Goal: Information Seeking & Learning: Get advice/opinions

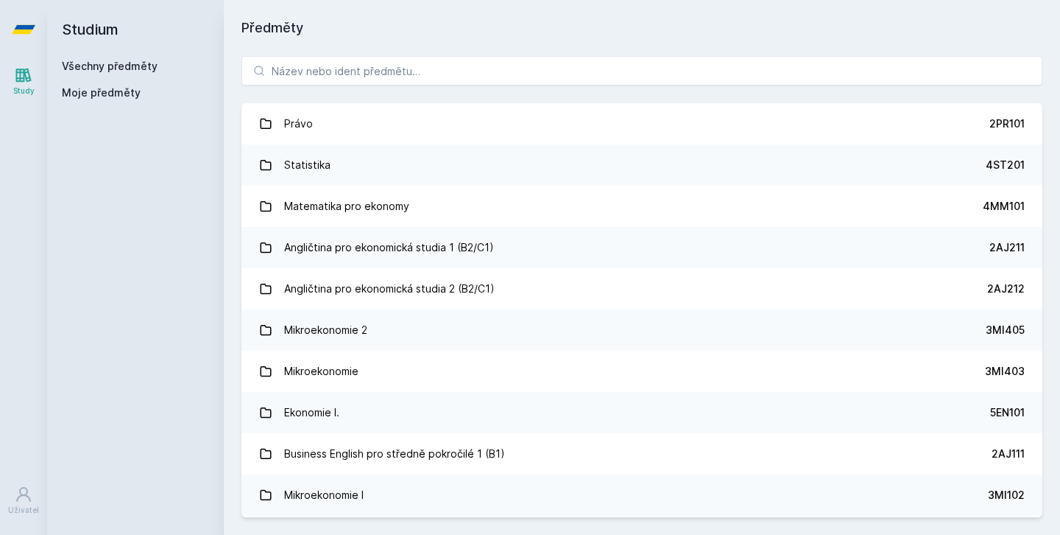
click at [409, 87] on div "Právo 2PR101 Statistika 4ST201 Matematika pro ekonomy 4MM101 Angličtina pro eko…" at bounding box center [642, 286] width 837 height 496
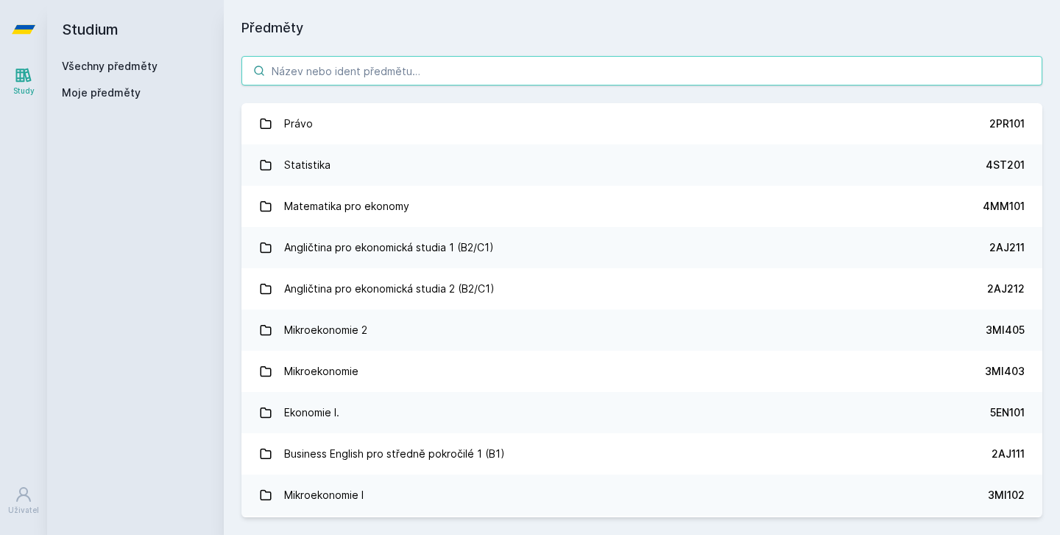
click at [403, 71] on input "search" at bounding box center [642, 70] width 801 height 29
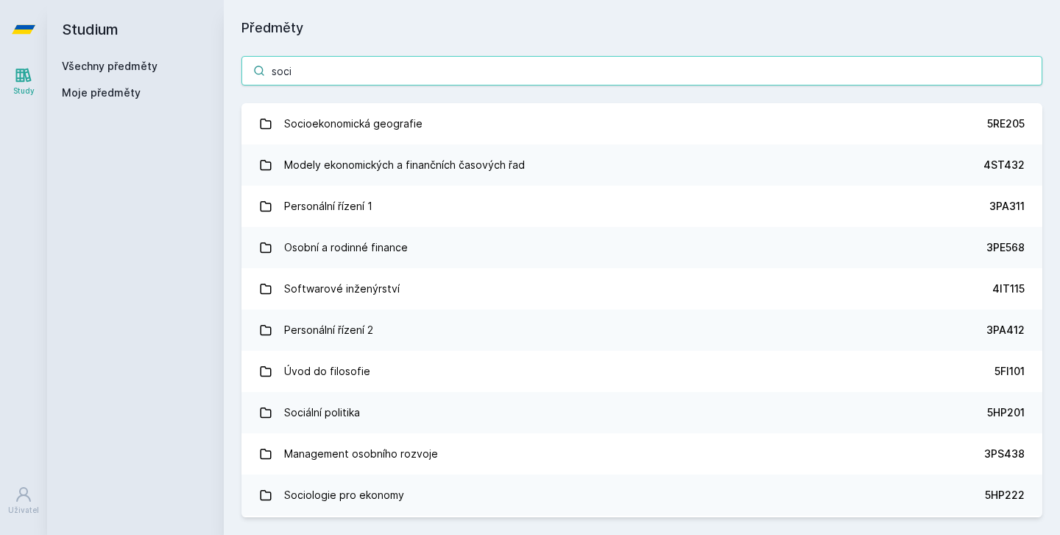
type input "socio"
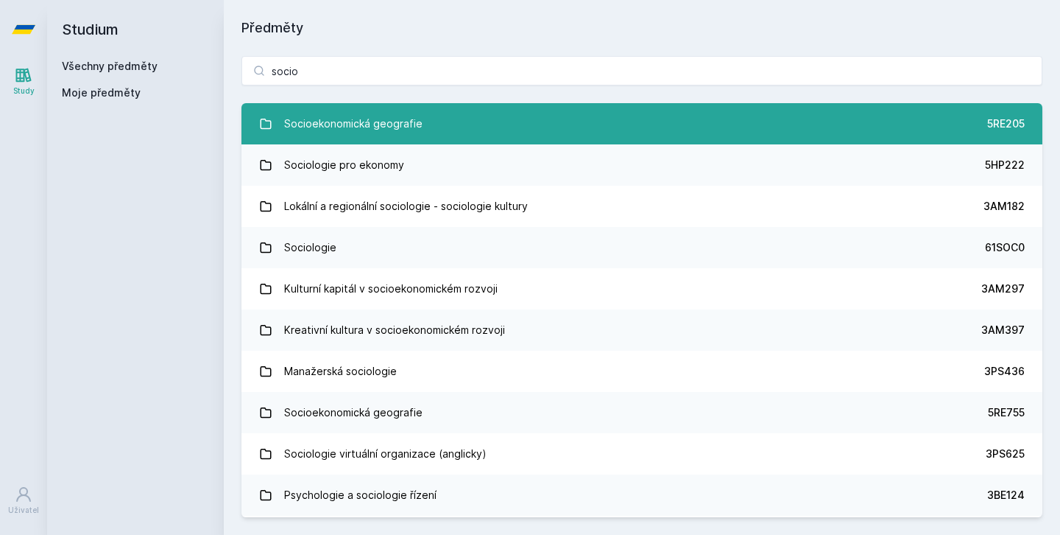
click at [462, 120] on link "Socioekonomická geografie 5RE205" at bounding box center [642, 123] width 801 height 41
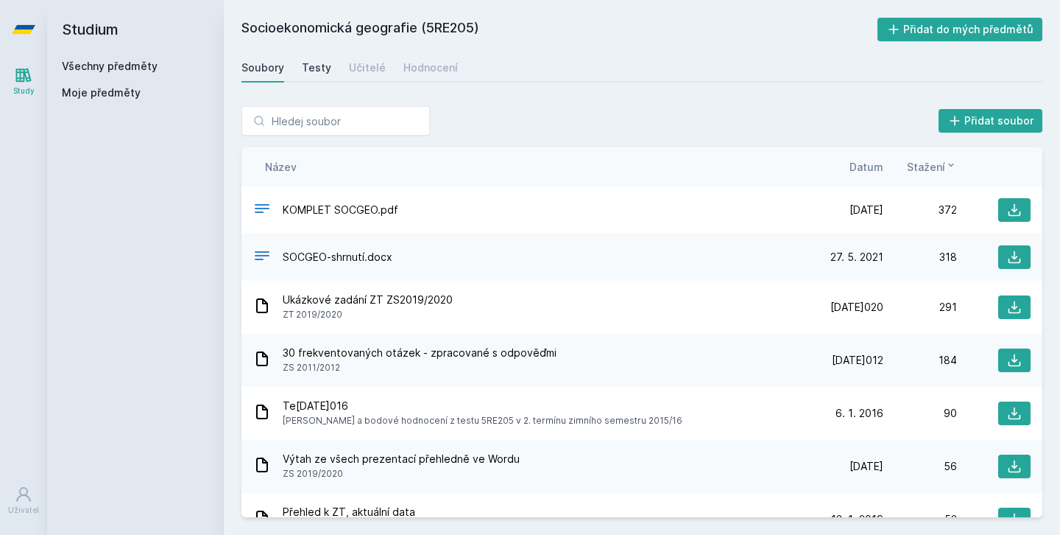
click at [317, 75] on link "Testy" at bounding box center [316, 67] width 29 height 29
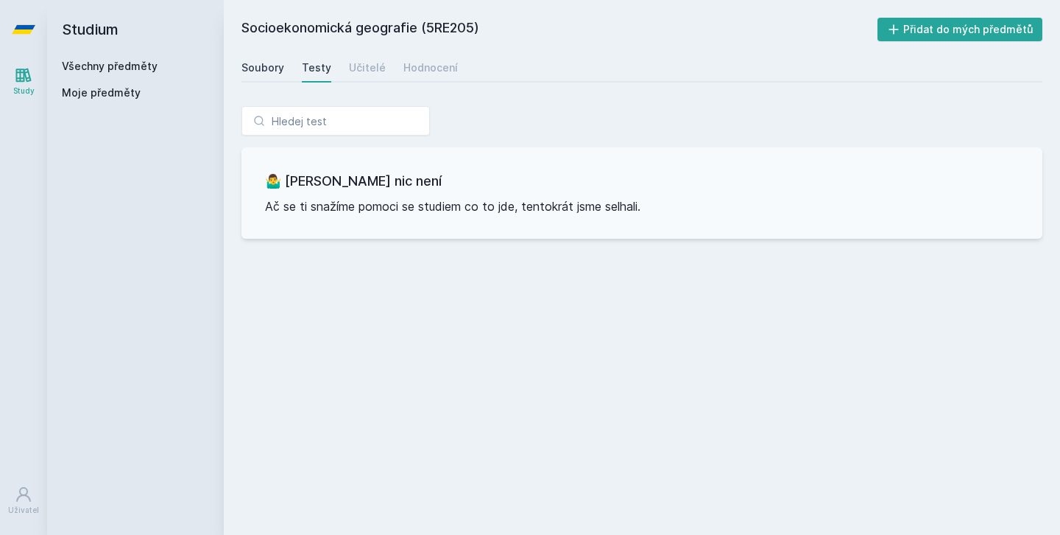
click at [272, 73] on div "Soubory" at bounding box center [263, 67] width 43 height 15
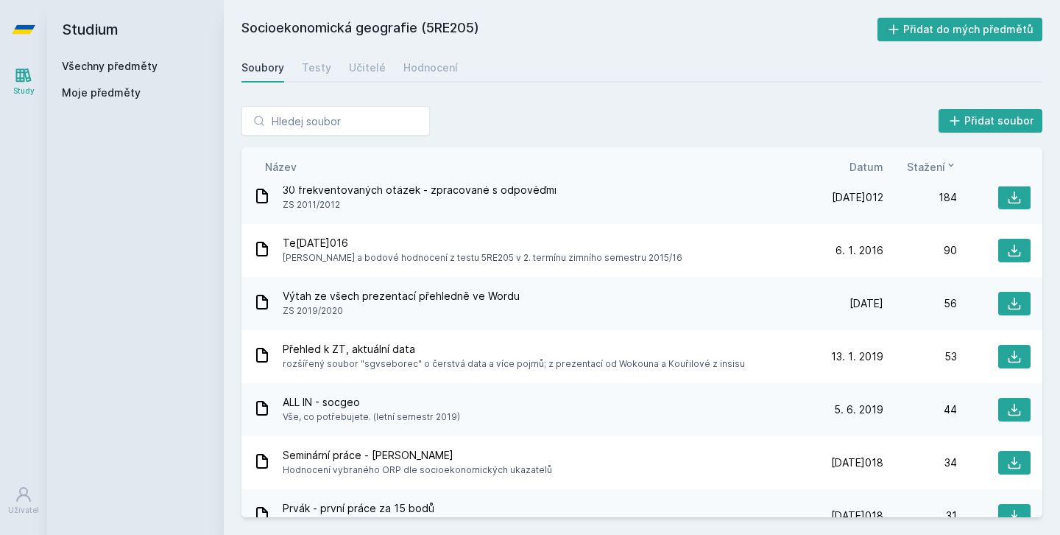
scroll to position [164, 0]
click at [1007, 304] on icon at bounding box center [1014, 302] width 15 height 15
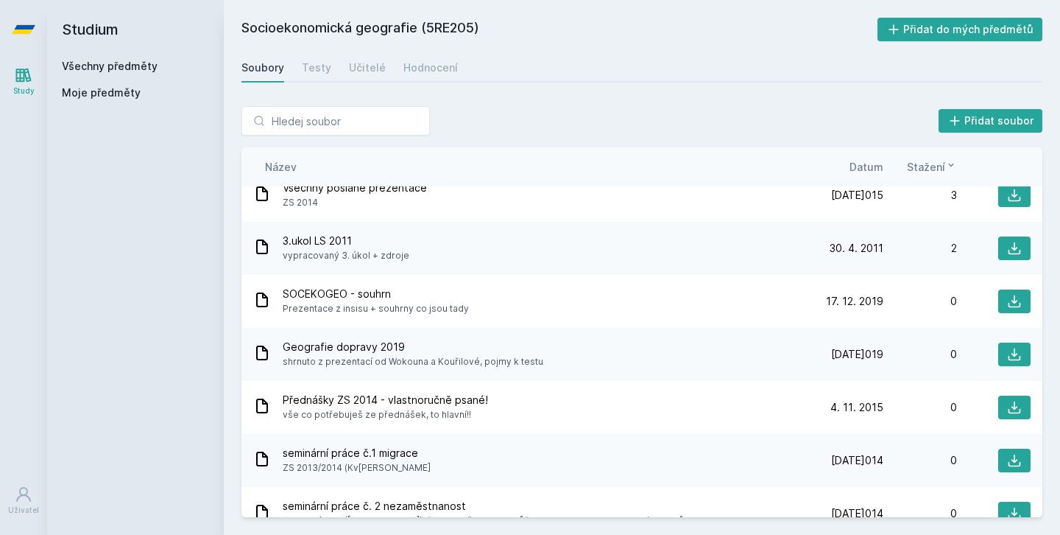
scroll to position [907, 0]
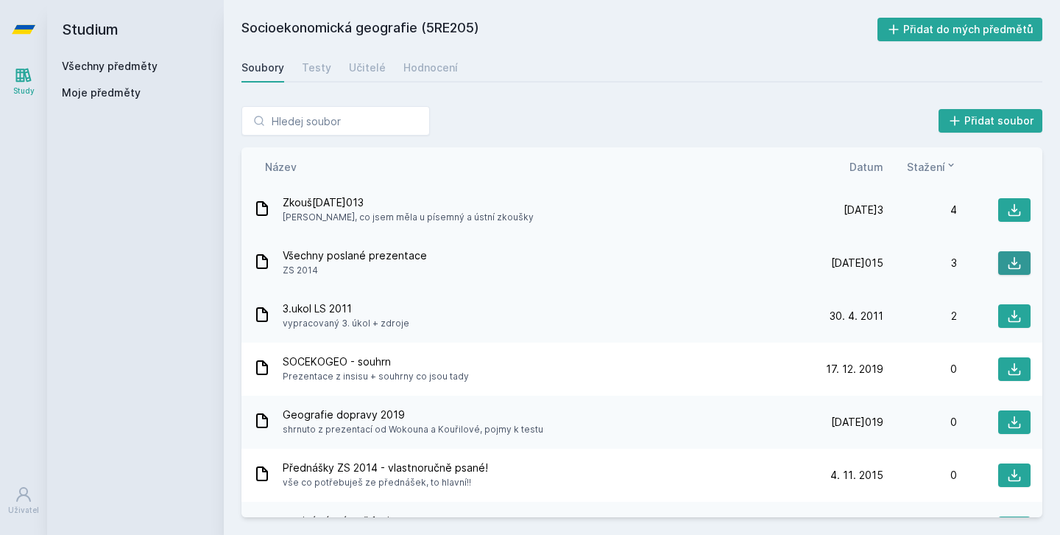
click at [1015, 263] on icon at bounding box center [1014, 263] width 15 height 15
click at [353, 66] on div "Učitelé" at bounding box center [367, 67] width 37 height 15
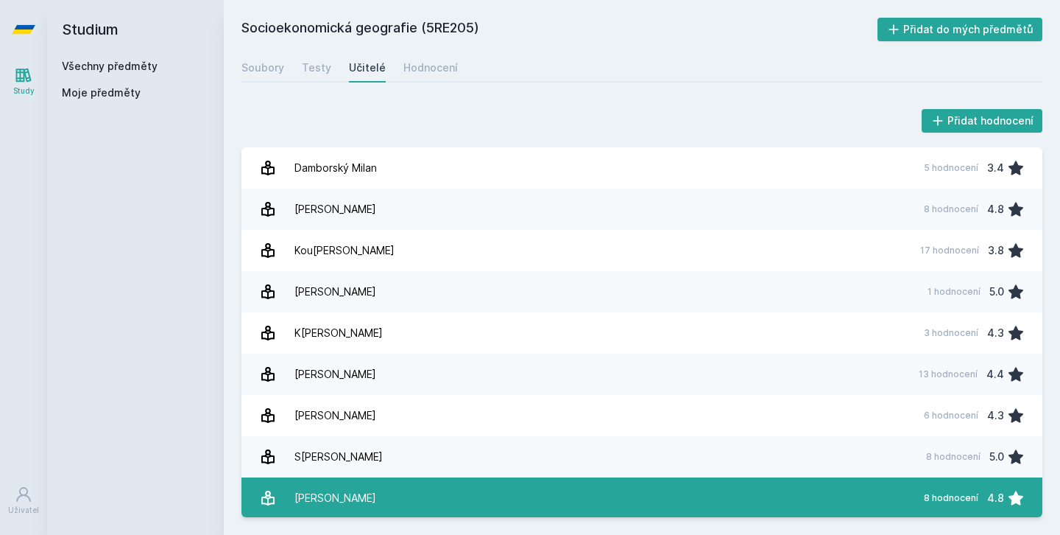
click at [407, 504] on link "Wok[PERSON_NAME] 8 hodnocení 4.8" at bounding box center [642, 497] width 801 height 41
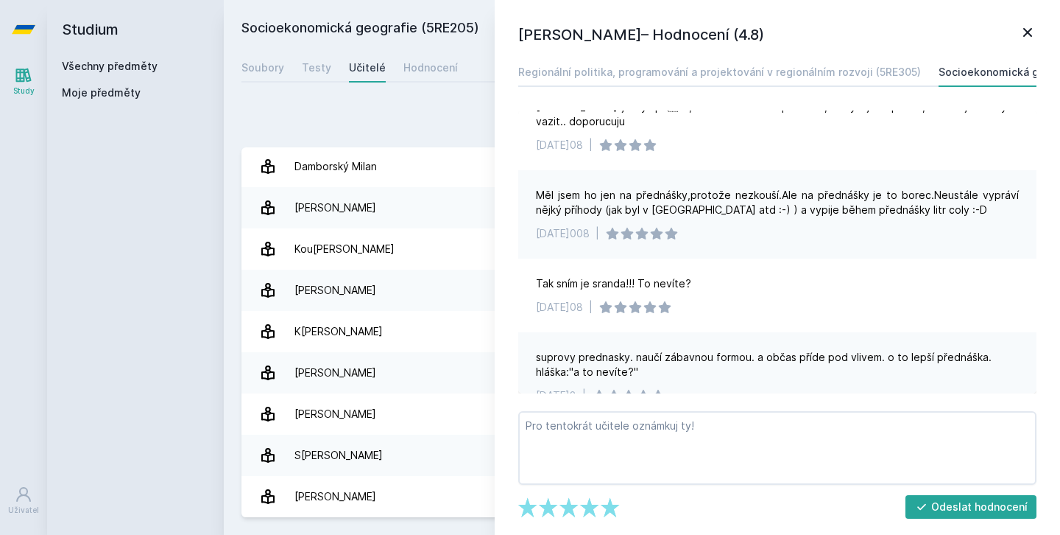
scroll to position [434, 0]
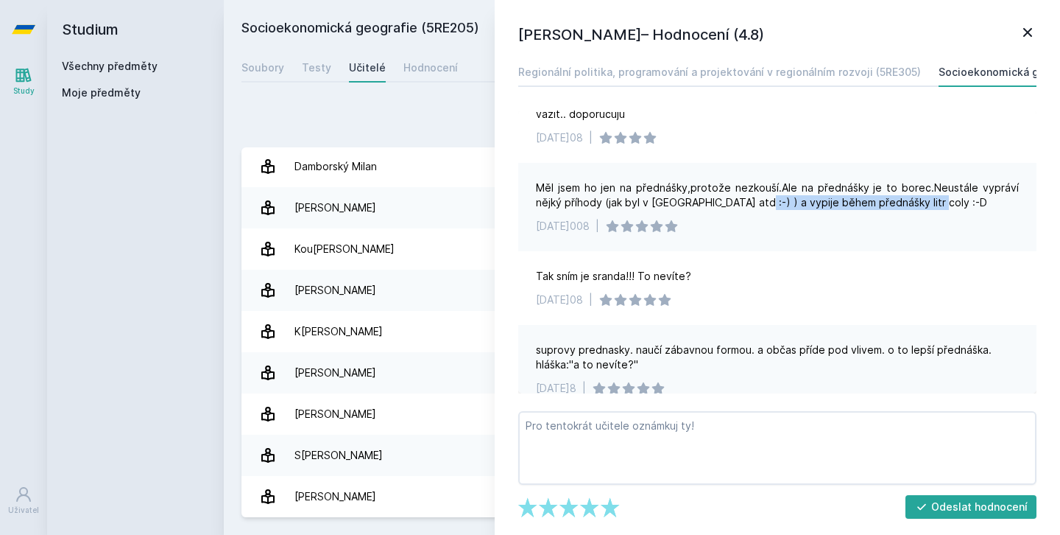
drag, startPoint x: 751, startPoint y: 207, endPoint x: 963, endPoint y: 201, distance: 212.2
click at [963, 201] on div "Měl jsem ho jen na přednášky,protože nezkouší.Ale na přednášky je to borec.Neus…" at bounding box center [777, 194] width 483 height 29
click at [965, 203] on div "Měl jsem ho jen na přednášky,protože nezkouší.Ale na přednášky je to borec.Neus…" at bounding box center [777, 194] width 483 height 29
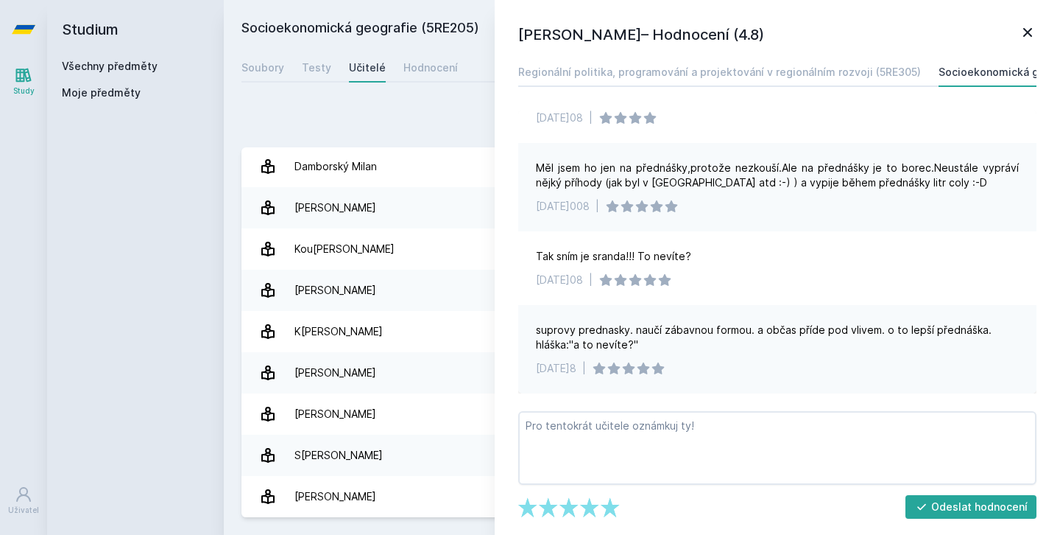
scroll to position [454, 0]
click at [1040, 32] on div "[PERSON_NAME]– Hodnocení (4.8) Regionální politika, programování a projektování…" at bounding box center [778, 267] width 566 height 535
click at [1033, 34] on icon at bounding box center [1028, 33] width 18 height 18
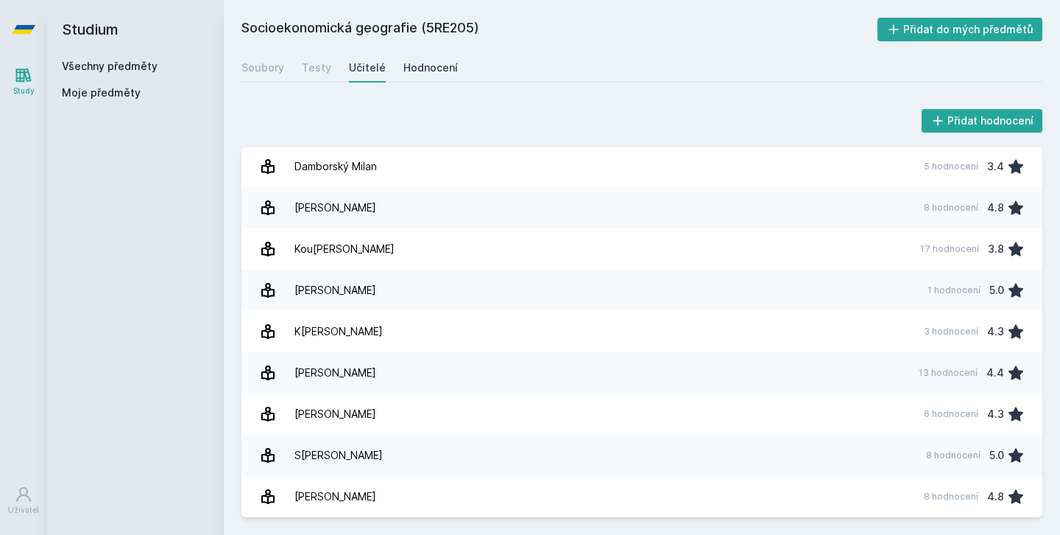
click at [437, 63] on div "Hodnocení" at bounding box center [431, 67] width 54 height 15
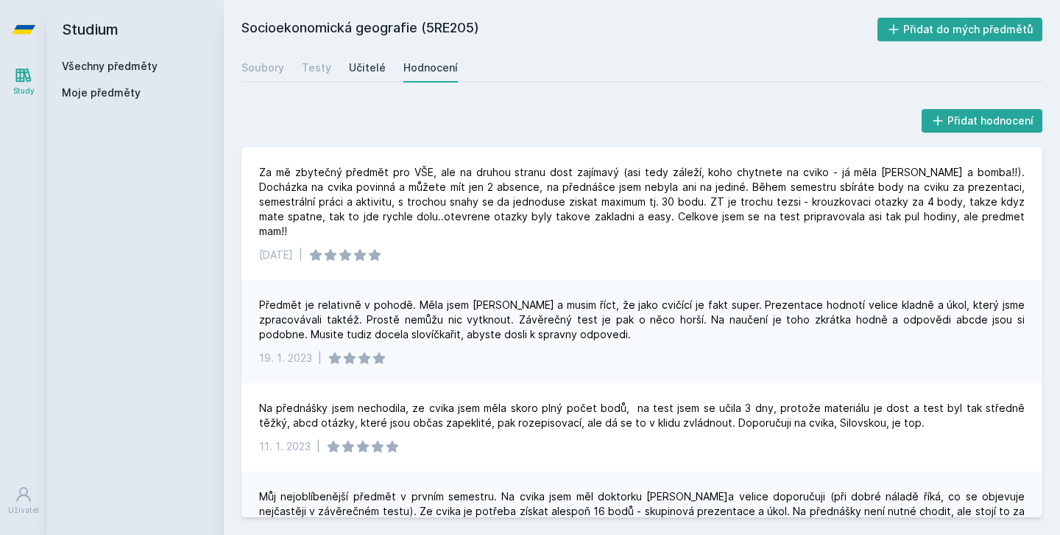
click at [360, 66] on div "Učitelé" at bounding box center [367, 67] width 37 height 15
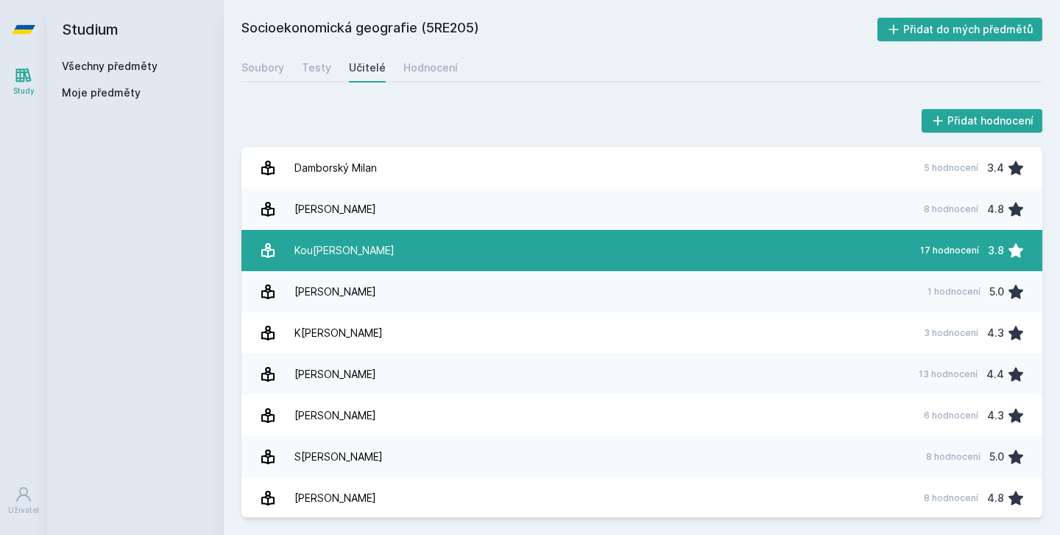
click at [401, 239] on link "[PERSON_NAME] 17 hodnocení 3.8" at bounding box center [642, 250] width 801 height 41
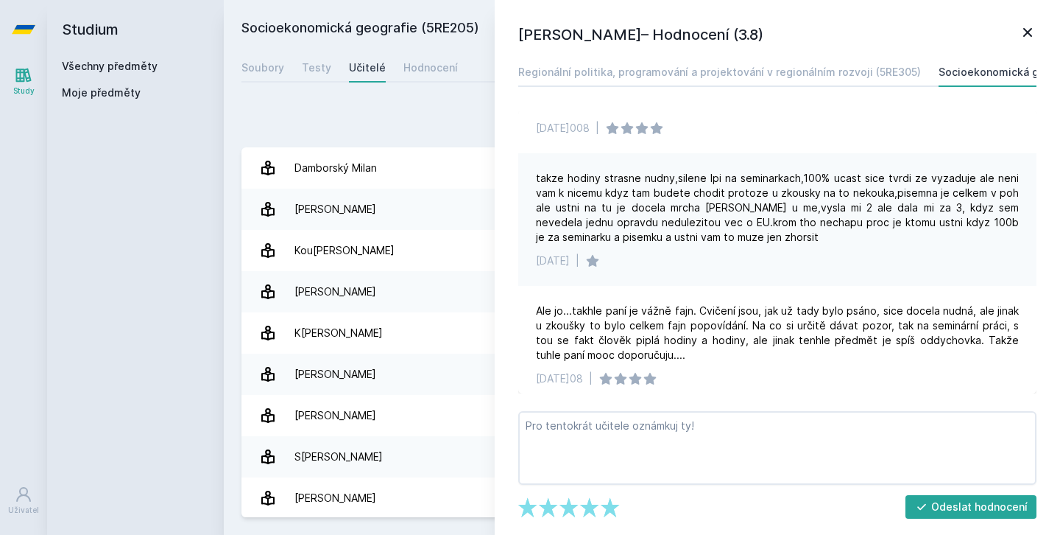
scroll to position [1566, 0]
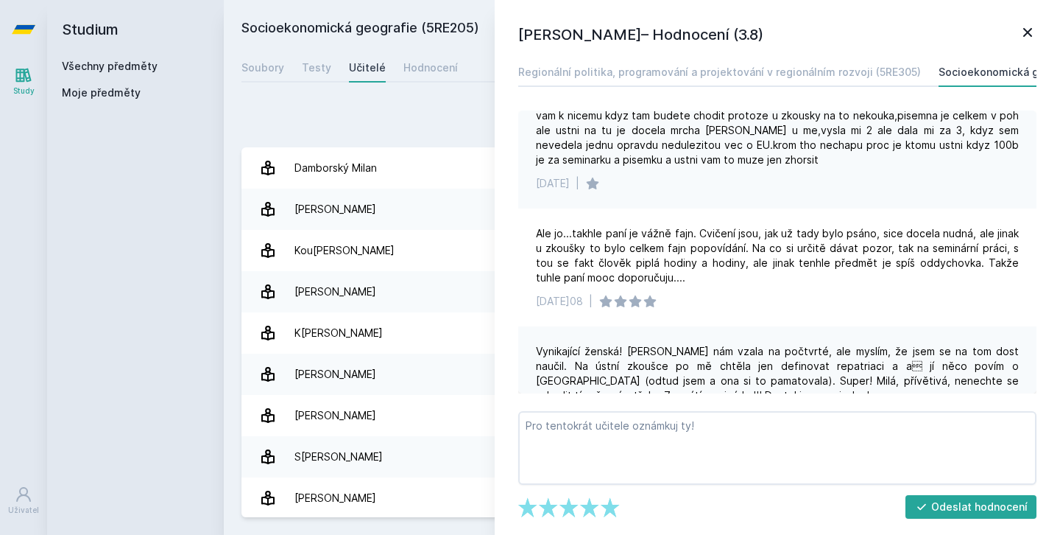
click at [439, 83] on div "Socioekonomická geografie (5RE205) Přidat do mých předmětů [GEOGRAPHIC_DATA] Te…" at bounding box center [642, 267] width 801 height 499
click at [1035, 29] on icon at bounding box center [1028, 33] width 18 height 18
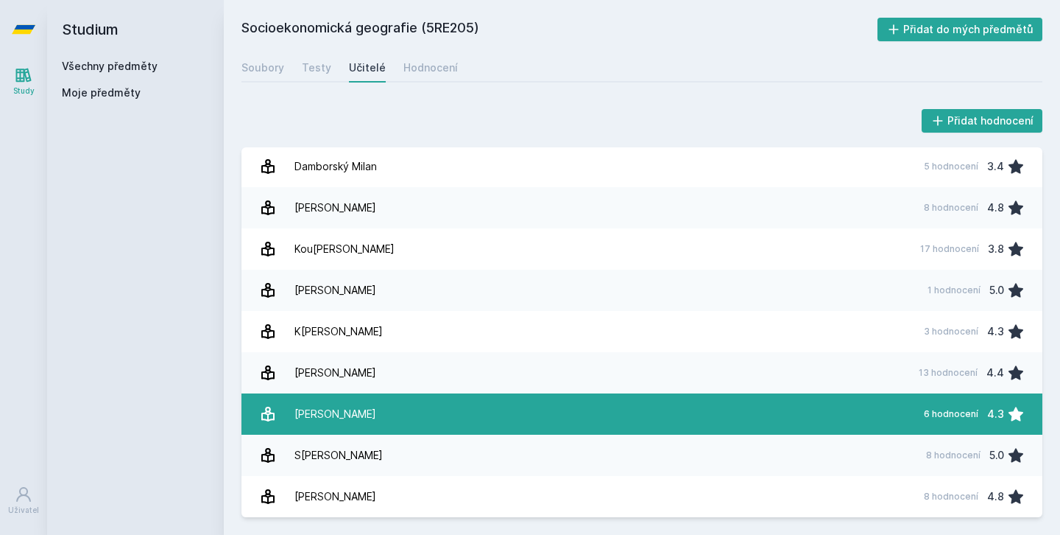
scroll to position [1, 0]
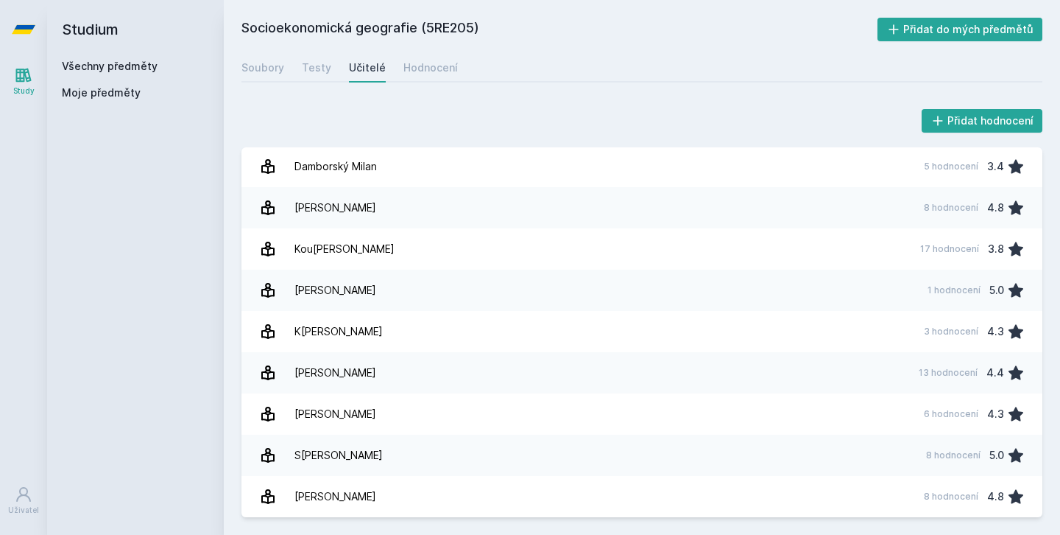
click at [108, 57] on h2 "Studium" at bounding box center [135, 29] width 147 height 59
click at [114, 66] on link "Všechny předměty" at bounding box center [110, 66] width 96 height 13
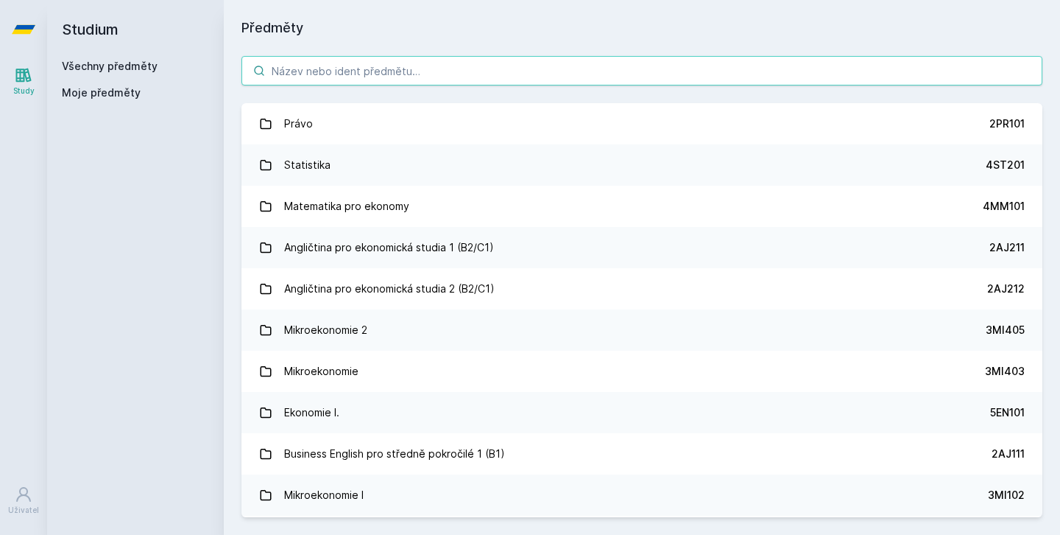
click at [465, 63] on input "search" at bounding box center [642, 70] width 801 height 29
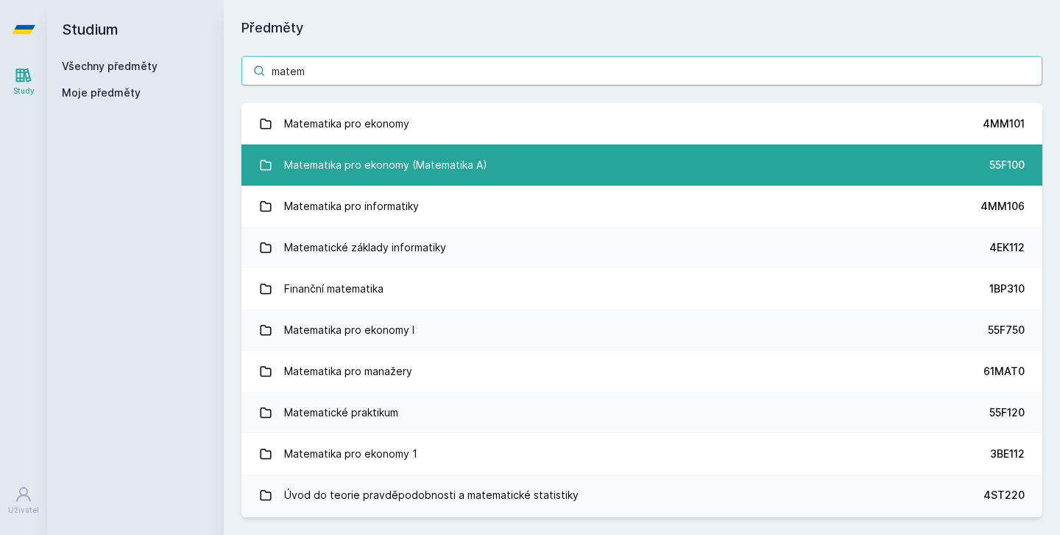
type input "matem"
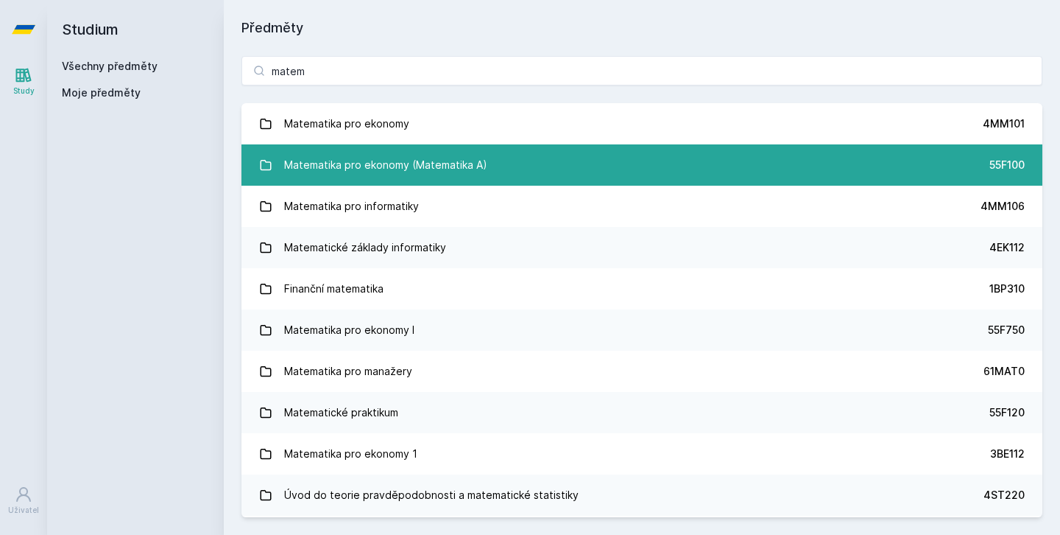
click at [364, 158] on div "Matematika pro ekonomy (Matematika A)" at bounding box center [385, 164] width 203 height 29
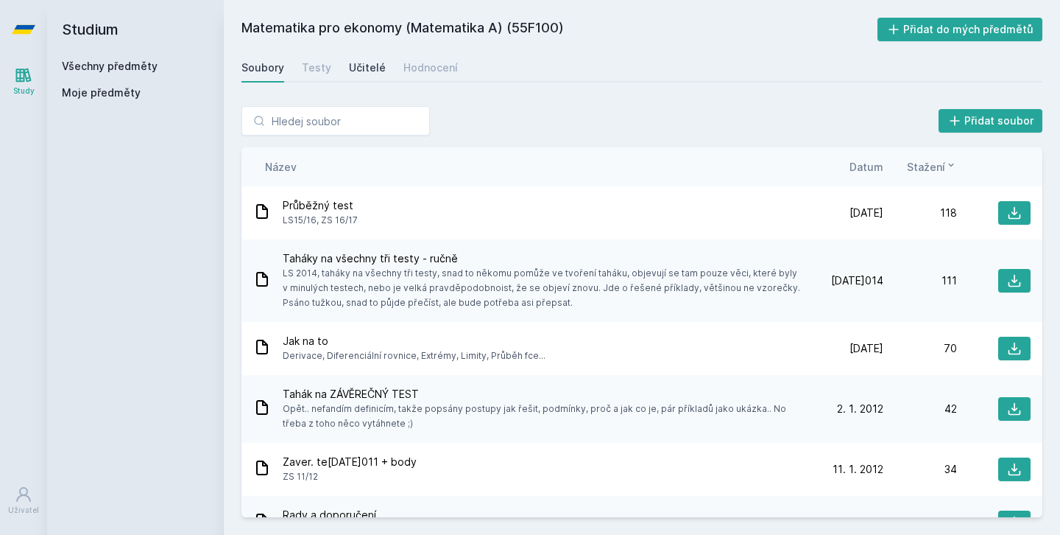
click at [355, 71] on div "Učitelé" at bounding box center [367, 67] width 37 height 15
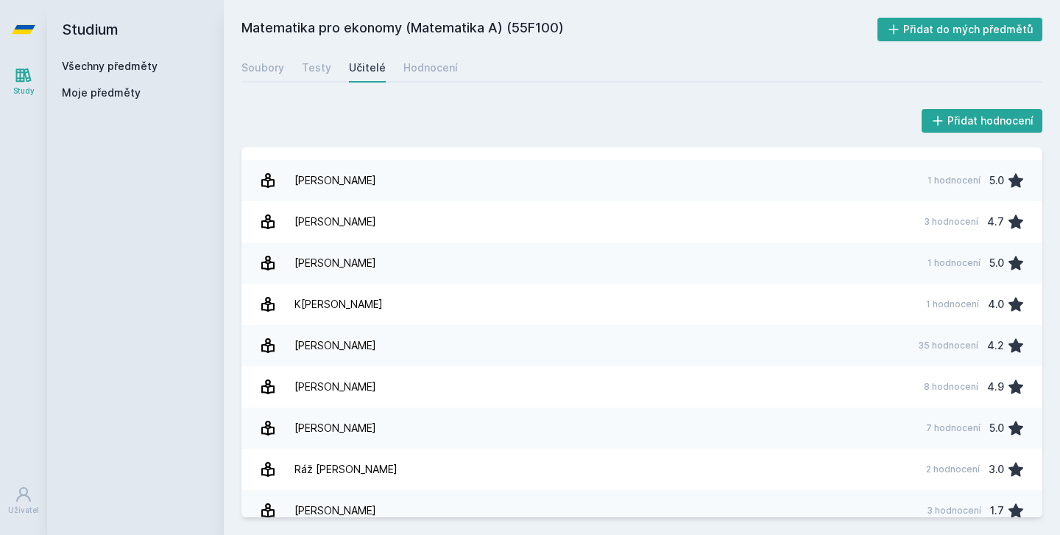
scroll to position [301, 0]
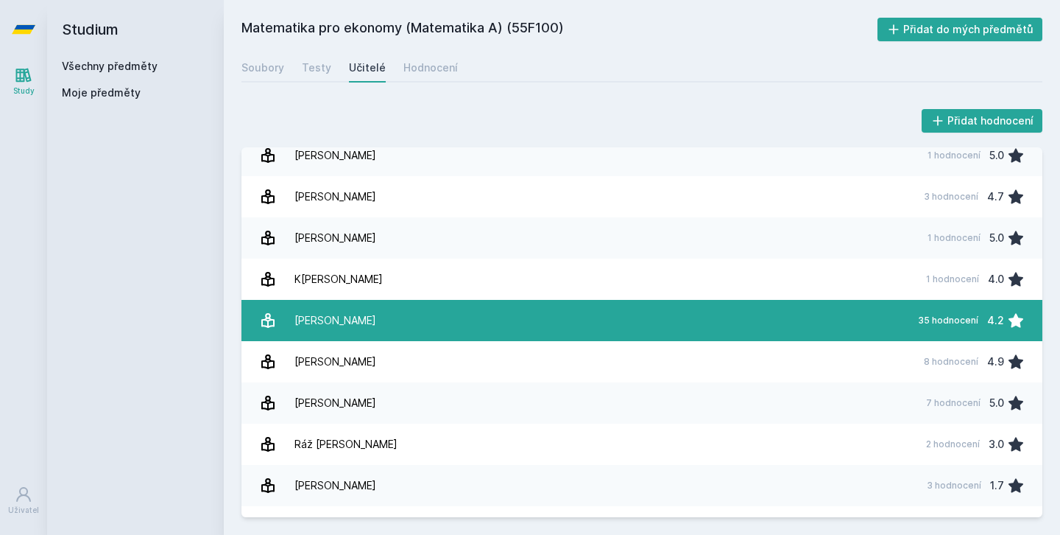
click at [462, 314] on link "Kru[PERSON_NAME] 35 hodnocení 4.2" at bounding box center [642, 320] width 801 height 41
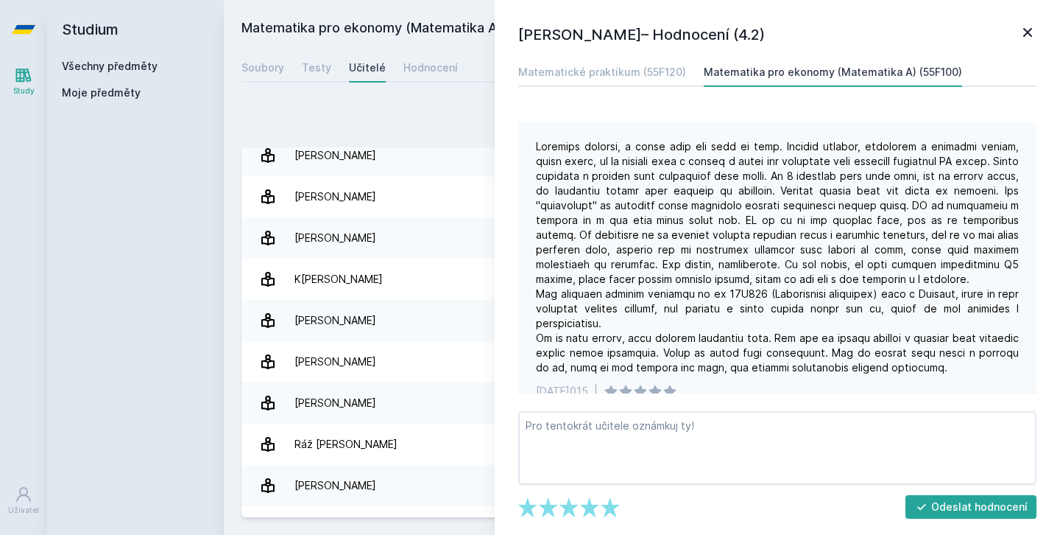
scroll to position [460, 0]
click at [1030, 33] on icon at bounding box center [1028, 32] width 9 height 9
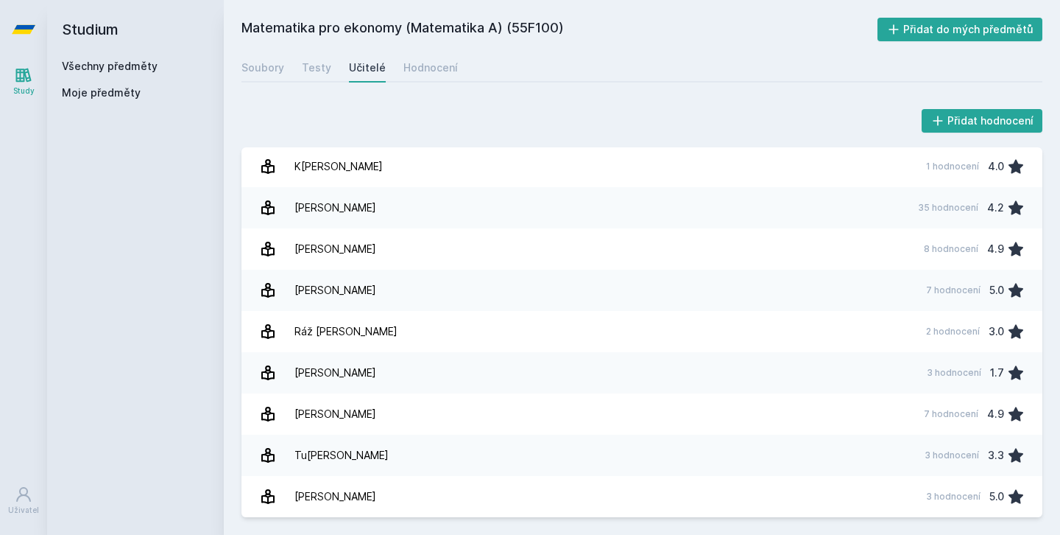
scroll to position [414, 0]
